Goal: Task Accomplishment & Management: Use online tool/utility

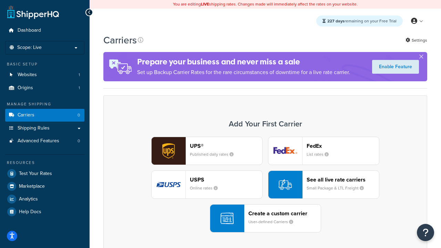
click at [265, 185] on div "UPS® Published daily rates FedEx List rates USPS Online rates See all live rate…" at bounding box center [265, 185] width 309 height 96
click at [343, 146] on header "FedEx" at bounding box center [343, 146] width 72 height 7
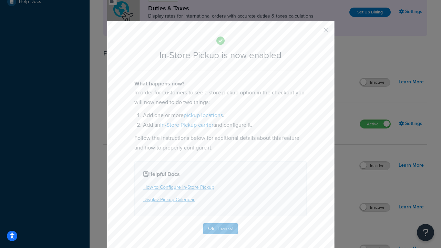
click at [315, 32] on button "button" at bounding box center [316, 32] width 2 height 2
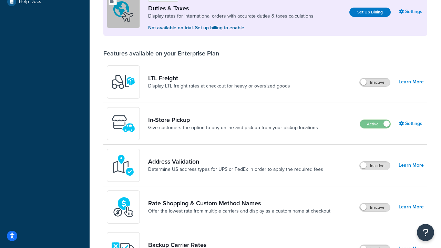
scroll to position [210, 0]
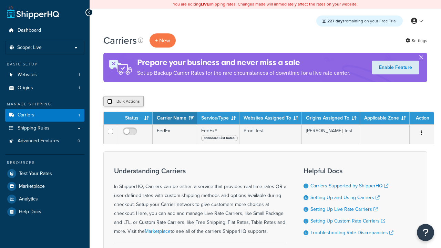
click at [110, 102] on input "checkbox" at bounding box center [109, 101] width 5 height 5
checkbox input "true"
click at [0, 0] on button "Delete" at bounding box center [0, 0] width 0 height 0
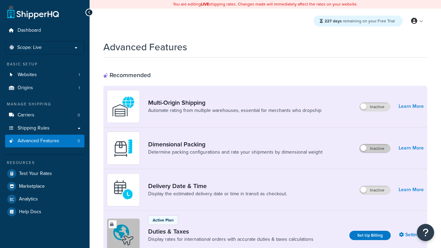
click at [375, 144] on label "Inactive" at bounding box center [375, 148] width 30 height 8
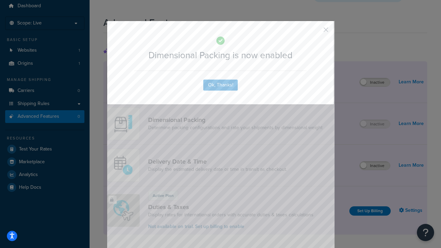
click at [315, 32] on button "button" at bounding box center [316, 32] width 2 height 2
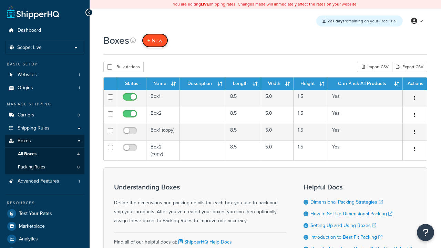
click at [155, 40] on span "+ New" at bounding box center [154, 41] width 15 height 8
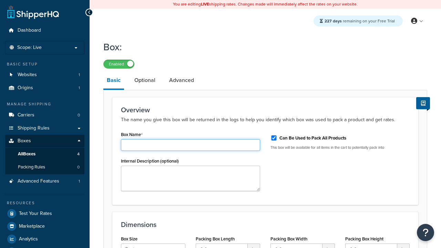
type input "Box1"
select select "usps_small"
type input "8.5"
type input "5"
type input "1.5"
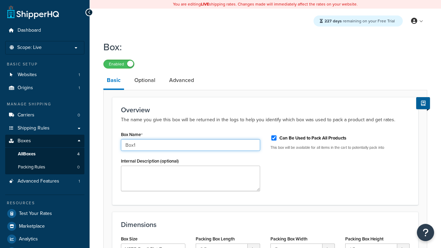
type input "Box1"
